Goal: Task Accomplishment & Management: Use online tool/utility

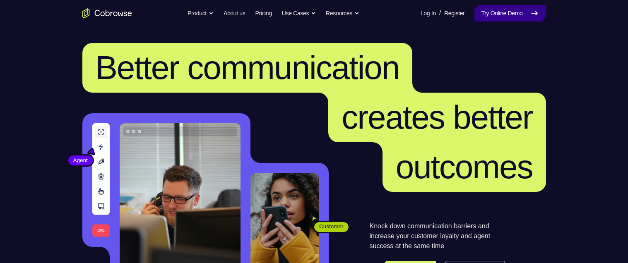
click at [518, 12] on link "Try Online Demo" at bounding box center [510, 13] width 71 height 17
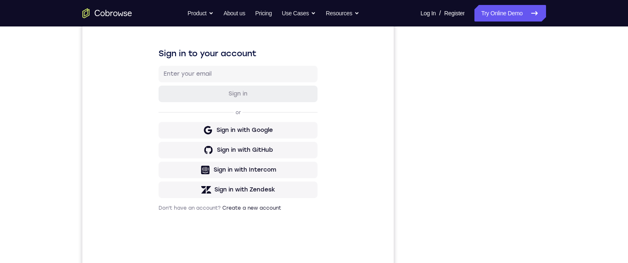
scroll to position [114, 0]
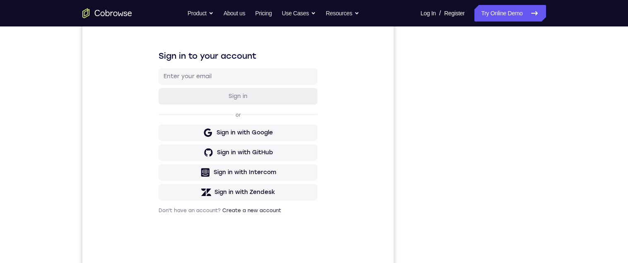
click at [591, 158] on div "Your Support Agent Your Customer Web iOS Android Next Steps We’d be happy to gi…" at bounding box center [314, 185] width 628 height 546
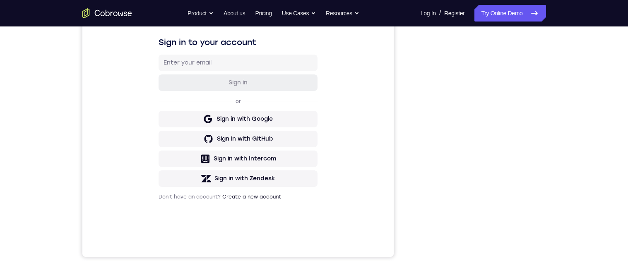
scroll to position [119, 0]
